Goal: Task Accomplishment & Management: Use online tool/utility

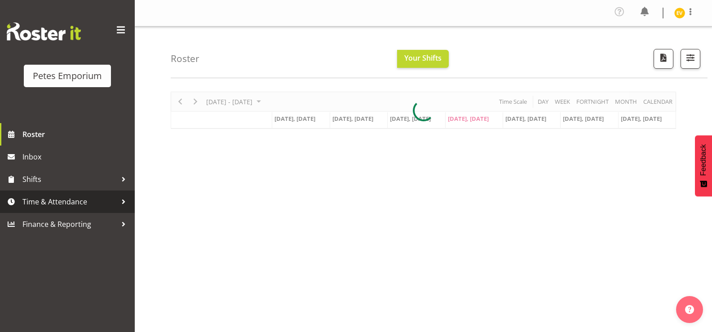
click at [111, 193] on link "Time & Attendance" at bounding box center [67, 201] width 135 height 22
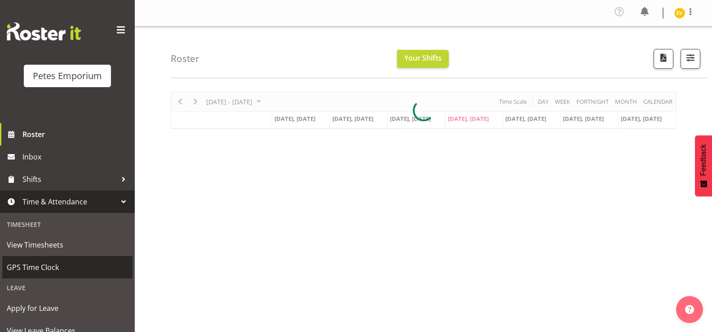
click at [96, 263] on span "GPS Time Clock" at bounding box center [67, 267] width 121 height 13
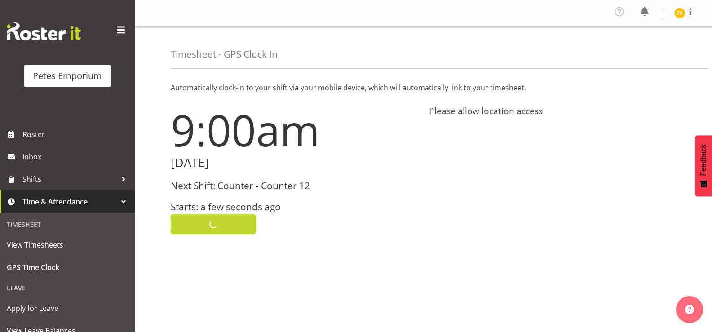
click at [233, 233] on button "Clock In" at bounding box center [213, 224] width 85 height 20
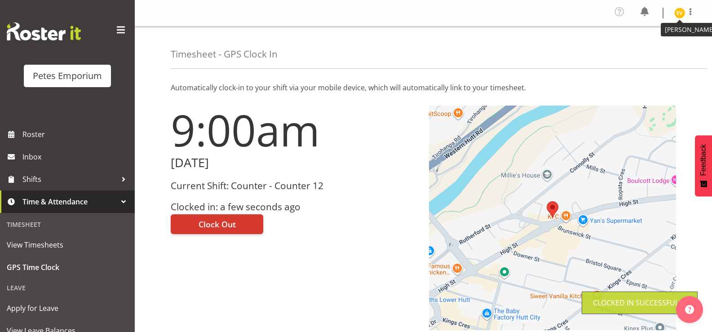
click at [682, 12] on img at bounding box center [679, 13] width 11 height 11
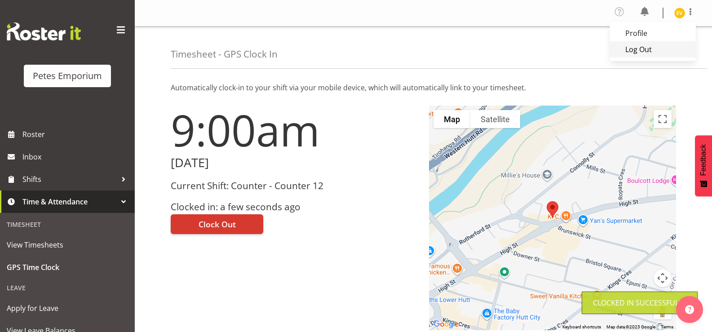
click at [661, 51] on link "Log Out" at bounding box center [653, 49] width 86 height 16
